Goal: Task Accomplishment & Management: Use online tool/utility

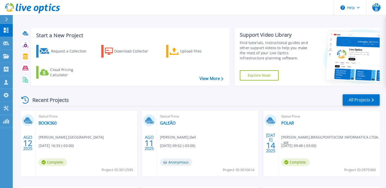
scroll to position [51, 0]
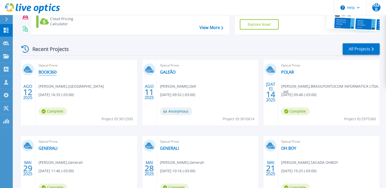
click at [42, 72] on link "BOOK360" at bounding box center [47, 72] width 18 height 5
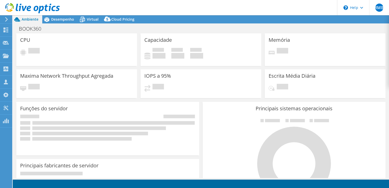
select select "USD"
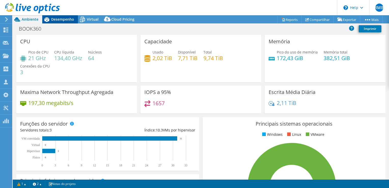
click at [61, 18] on span "Desempenho" at bounding box center [62, 19] width 23 height 5
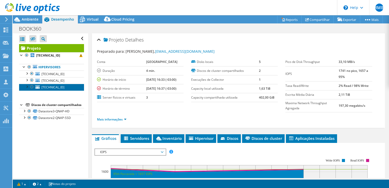
click at [49, 87] on span "[TECHNICAL_ID]" at bounding box center [53, 87] width 23 height 4
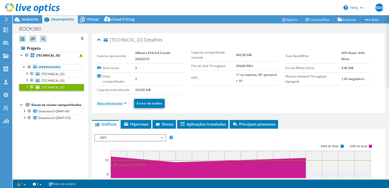
click at [115, 103] on link "Mais informações" at bounding box center [112, 103] width 30 height 4
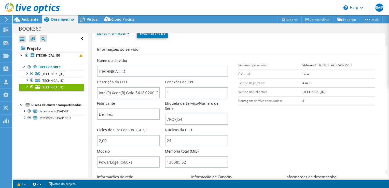
scroll to position [76, 0]
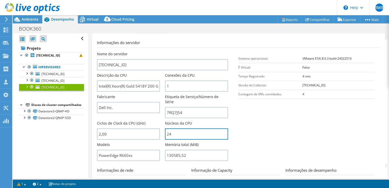
drag, startPoint x: 173, startPoint y: 127, endPoint x: 164, endPoint y: 126, distance: 9.3
click at [164, 51] on div "Nome do servidor [TECHNICAL_ID] Descrição da CPU Intel(R) Xeon(R) Gold 5418Y 20…" at bounding box center [165, 51] width 137 height 0
click at [183, 129] on input "24" at bounding box center [196, 133] width 63 height 11
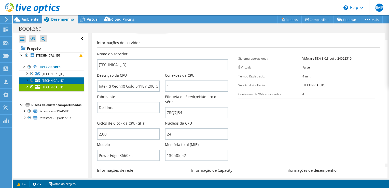
click at [46, 80] on span "[TECHNICAL_ID]" at bounding box center [53, 81] width 23 height 4
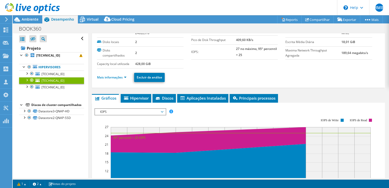
scroll to position [25, 0]
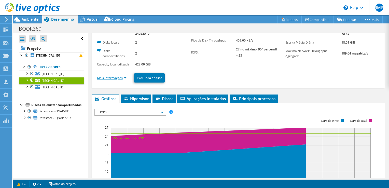
click at [111, 79] on link "Mais informações" at bounding box center [112, 78] width 30 height 4
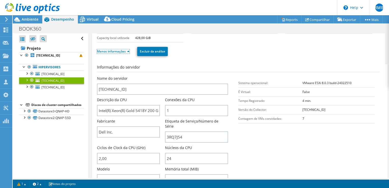
scroll to position [76, 0]
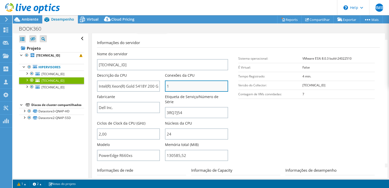
click at [177, 84] on input "1" at bounding box center [196, 86] width 63 height 11
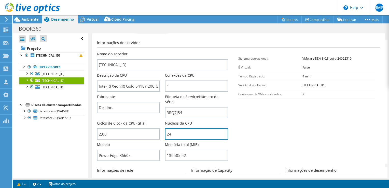
drag, startPoint x: 174, startPoint y: 125, endPoint x: 163, endPoint y: 123, distance: 11.1
click at [163, 51] on div "Nome do servidor [TECHNICAL_ID] Descrição da CPU Intel(R) Xeon(R) Gold 5418Y 20…" at bounding box center [165, 51] width 137 height 0
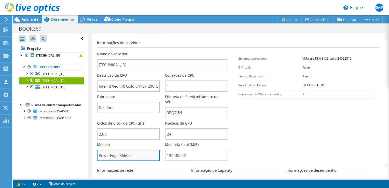
click at [146, 150] on input "PowerEdge R660xs" at bounding box center [128, 155] width 63 height 11
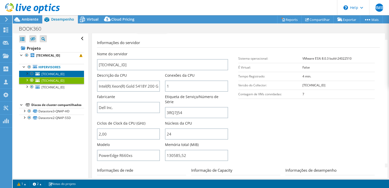
click at [46, 74] on span "[TECHNICAL_ID]" at bounding box center [53, 74] width 23 height 4
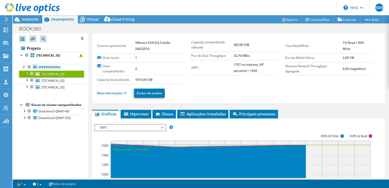
scroll to position [0, 0]
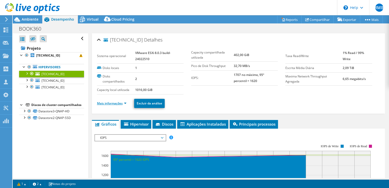
click at [117, 102] on link "Mais informações" at bounding box center [112, 103] width 30 height 4
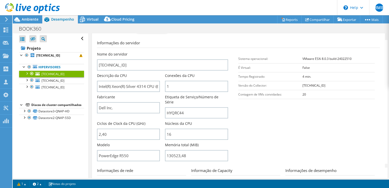
scroll to position [76, 0]
click at [33, 20] on span "Ambiente" at bounding box center [30, 19] width 17 height 5
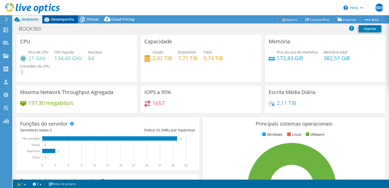
click at [64, 20] on span "Desempenho" at bounding box center [62, 19] width 23 height 5
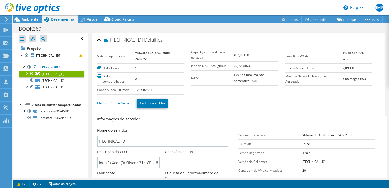
scroll to position [25, 0]
